Goal: Navigation & Orientation: Find specific page/section

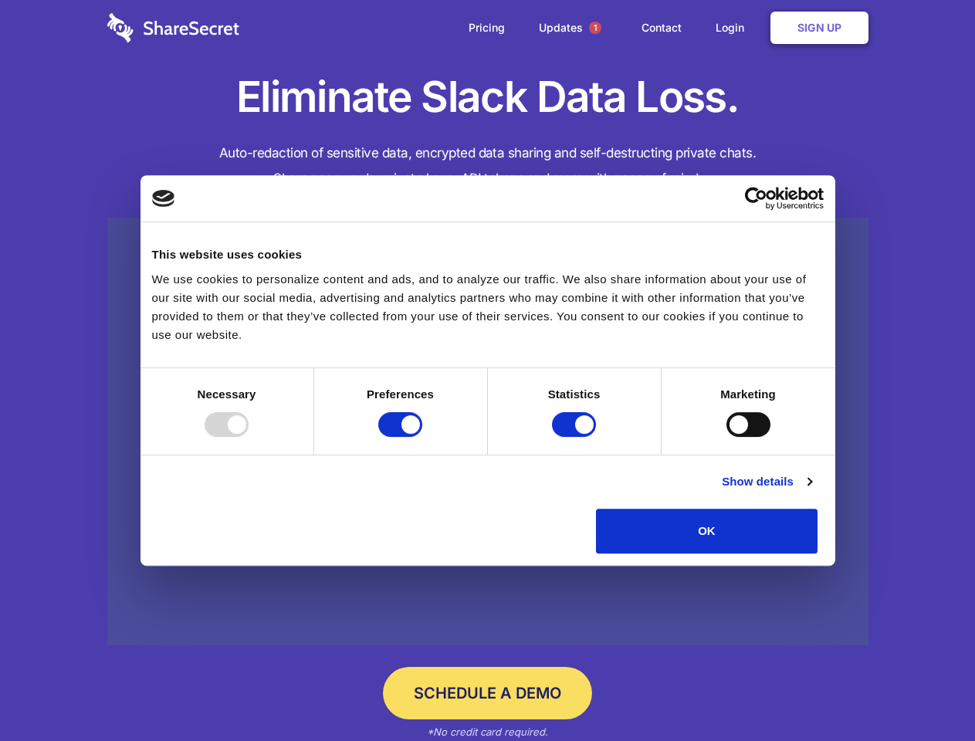
click at [248, 437] on div at bounding box center [227, 424] width 44 height 25
click at [422, 437] on input "Preferences" at bounding box center [400, 424] width 44 height 25
checkbox input "false"
click at [576, 437] on input "Statistics" at bounding box center [574, 424] width 44 height 25
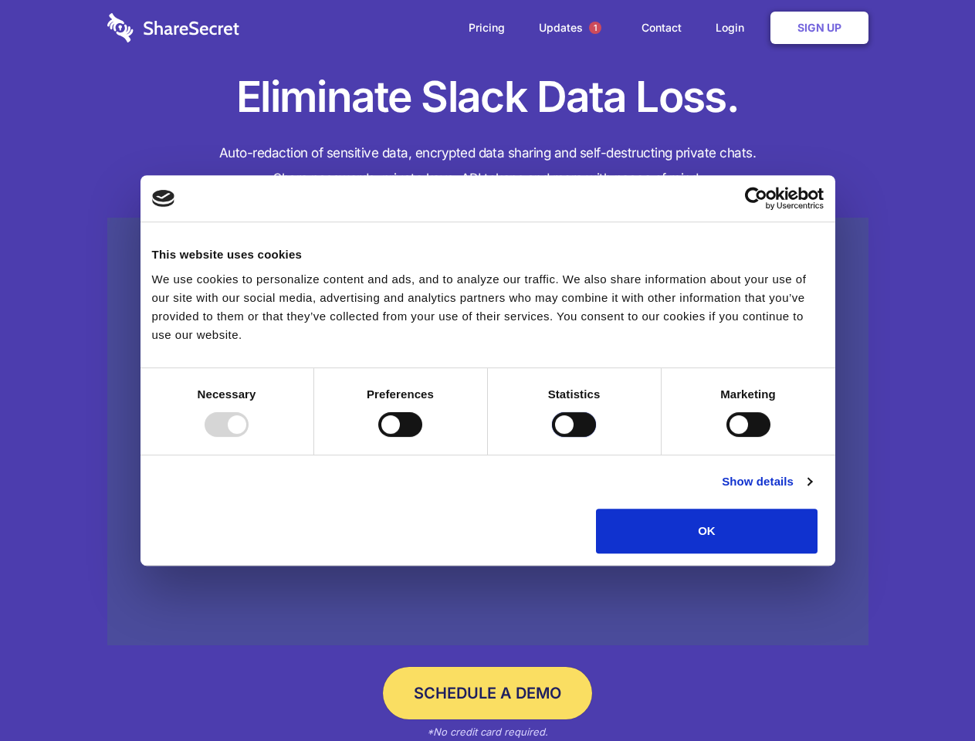
checkbox input "false"
click at [726, 437] on input "Marketing" at bounding box center [748, 424] width 44 height 25
checkbox input "true"
click at [811, 491] on link "Show details" at bounding box center [767, 481] width 90 height 19
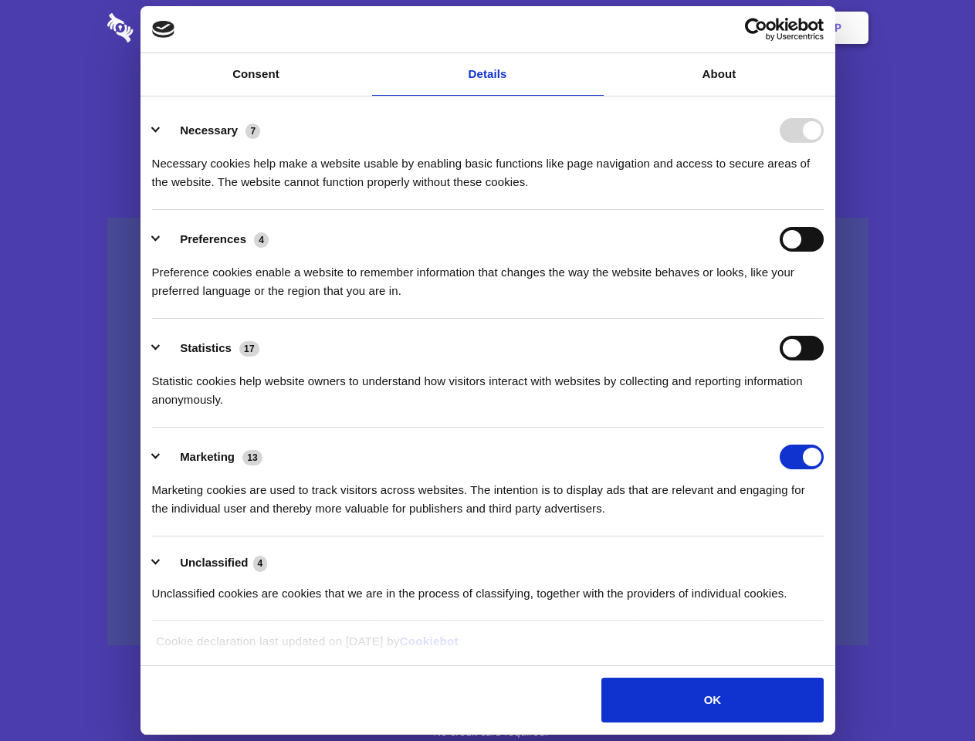
click at [823, 210] on li "Necessary 7 Necessary cookies help make a website usable by enabling basic func…" at bounding box center [487, 155] width 671 height 109
click at [594, 28] on span "1" at bounding box center [595, 28] width 12 height 12
